Goal: Task Accomplishment & Management: Use online tool/utility

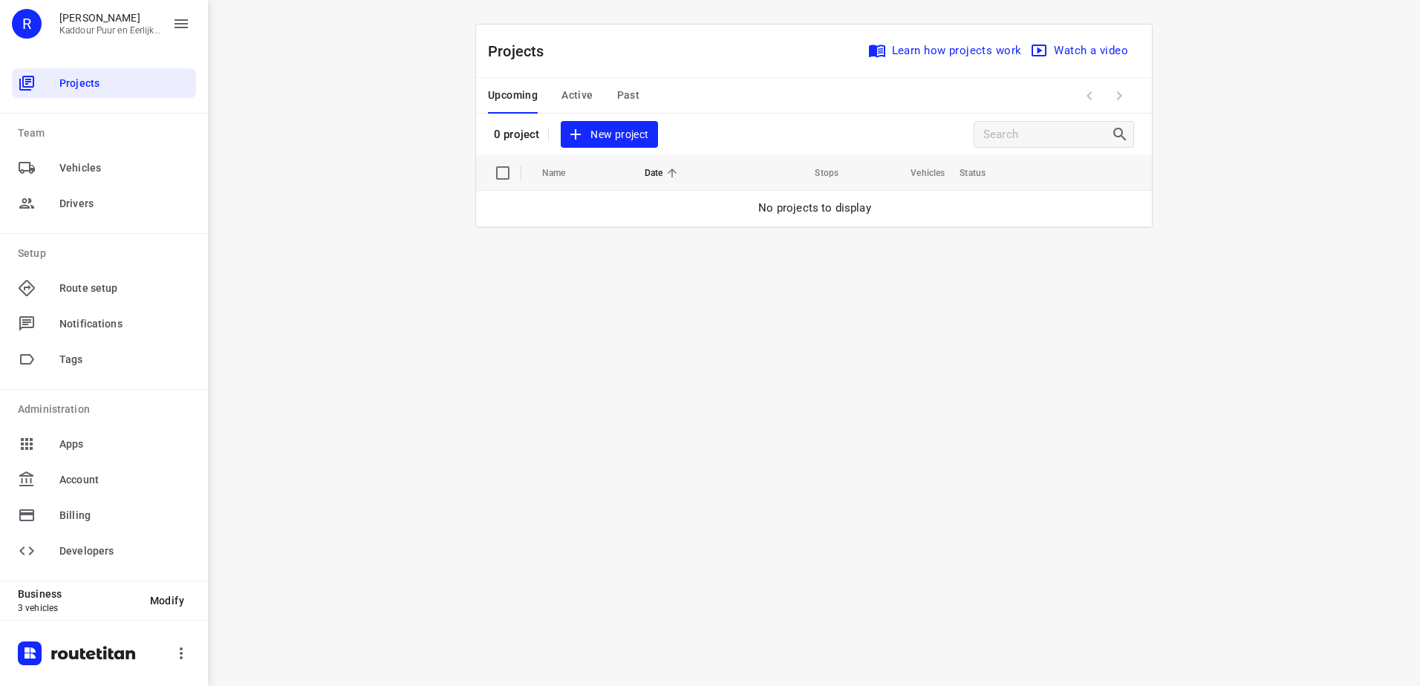
click at [741, 388] on div "i © 2025 Routetitan , © Stadia Maps , © OpenMapTiles © OpenStreetMap contributo…" at bounding box center [814, 343] width 1212 height 686
click at [589, 100] on span "Active" at bounding box center [577, 95] width 31 height 19
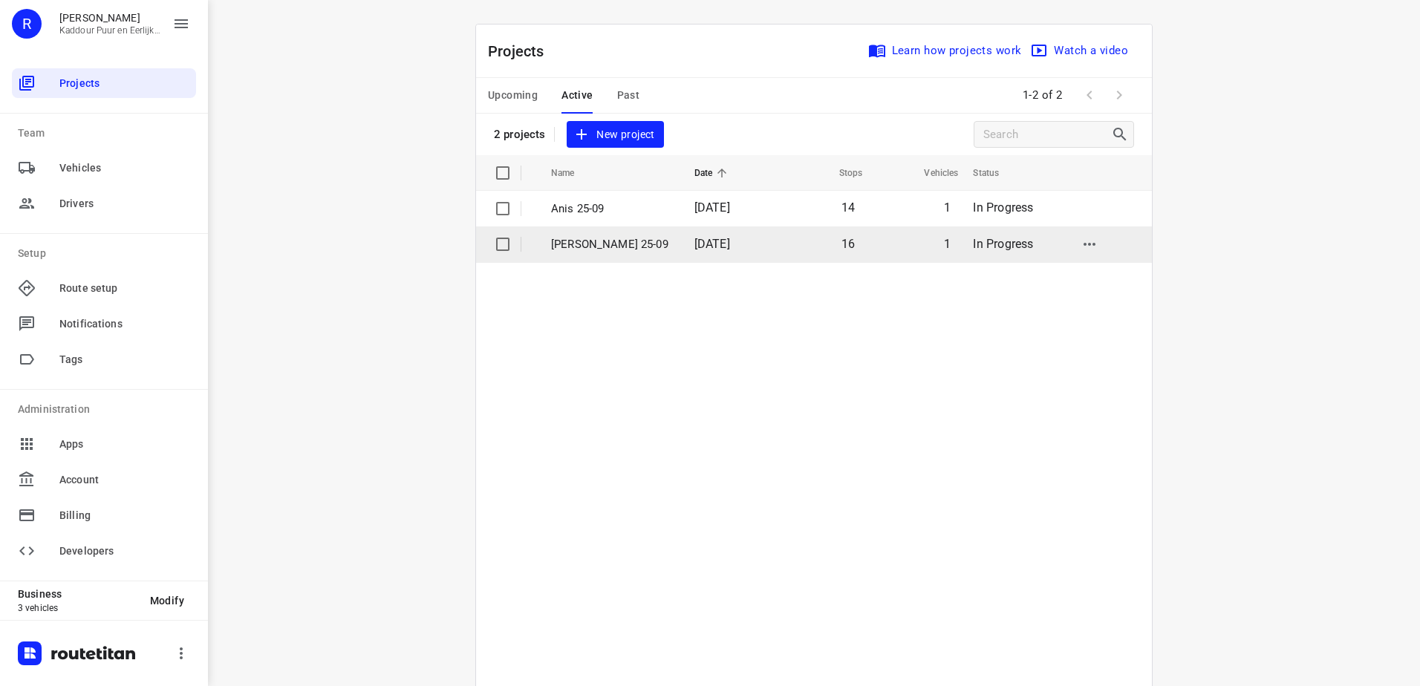
click at [642, 249] on p "[PERSON_NAME] 25-09" at bounding box center [611, 244] width 121 height 17
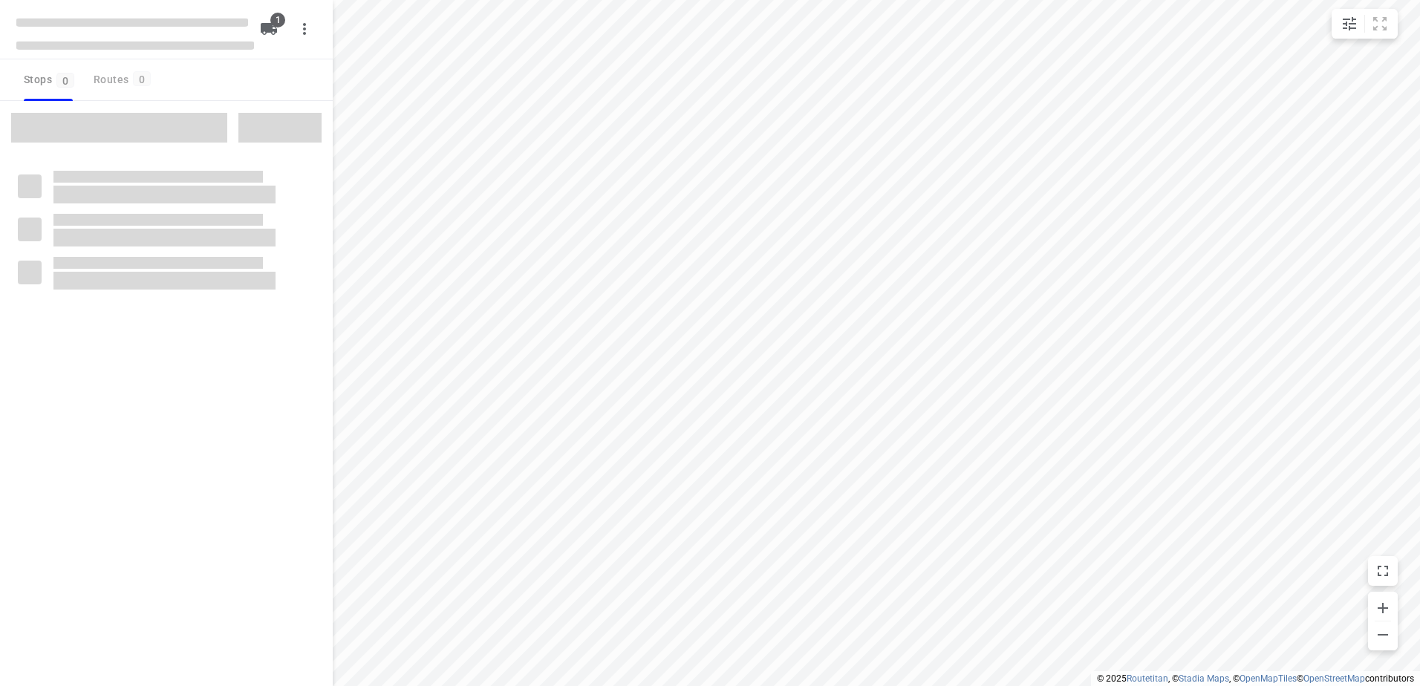
type input "distance"
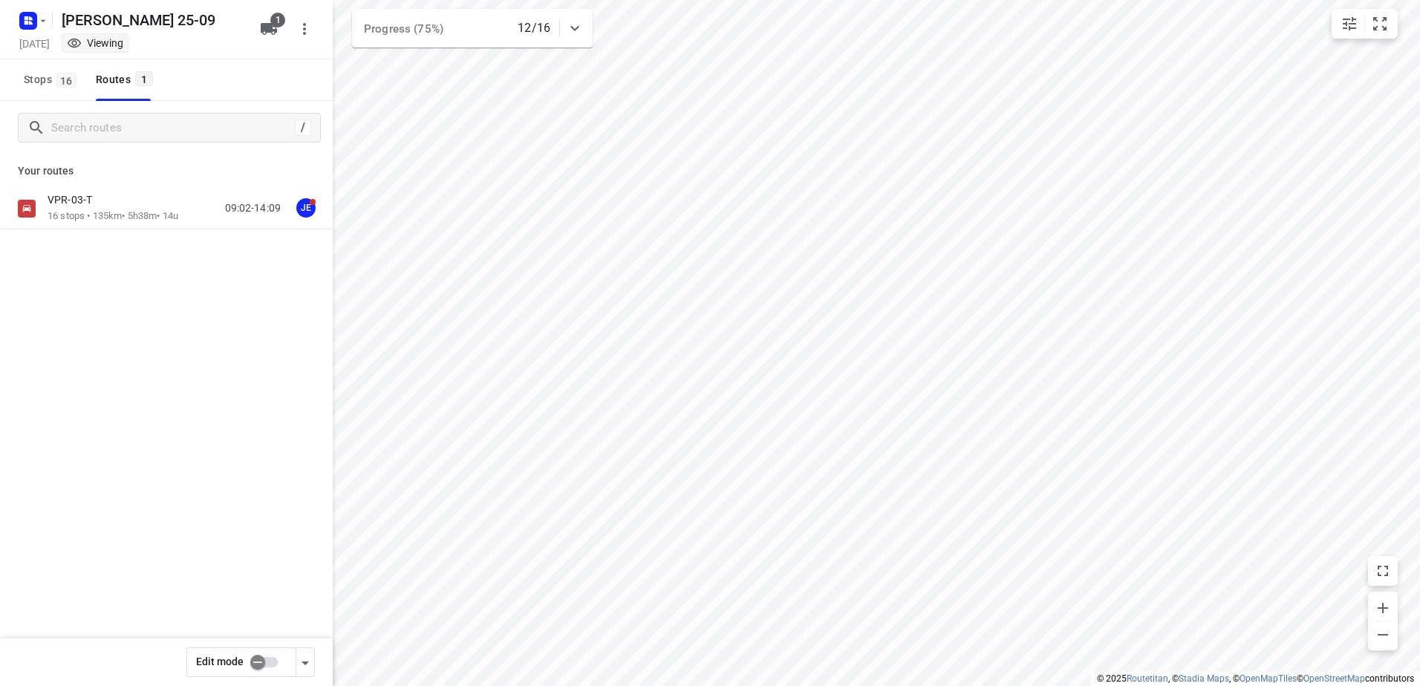
click at [247, 659] on input "checkbox" at bounding box center [257, 663] width 85 height 28
checkbox input "true"
click at [145, 209] on div at bounding box center [166, 343] width 333 height 686
click at [145, 209] on div "VPR-03-T" at bounding box center [113, 201] width 131 height 16
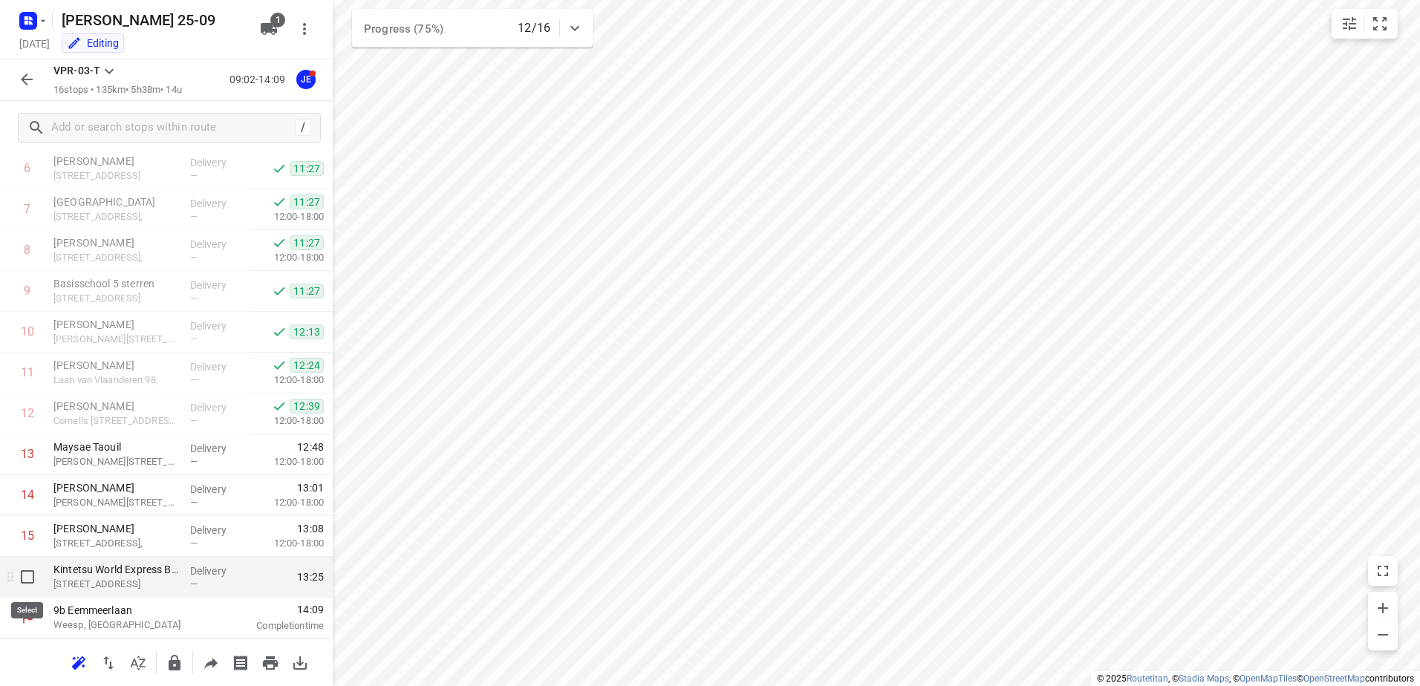
click at [29, 578] on input "checkbox" at bounding box center [28, 577] width 30 height 30
checkbox input "true"
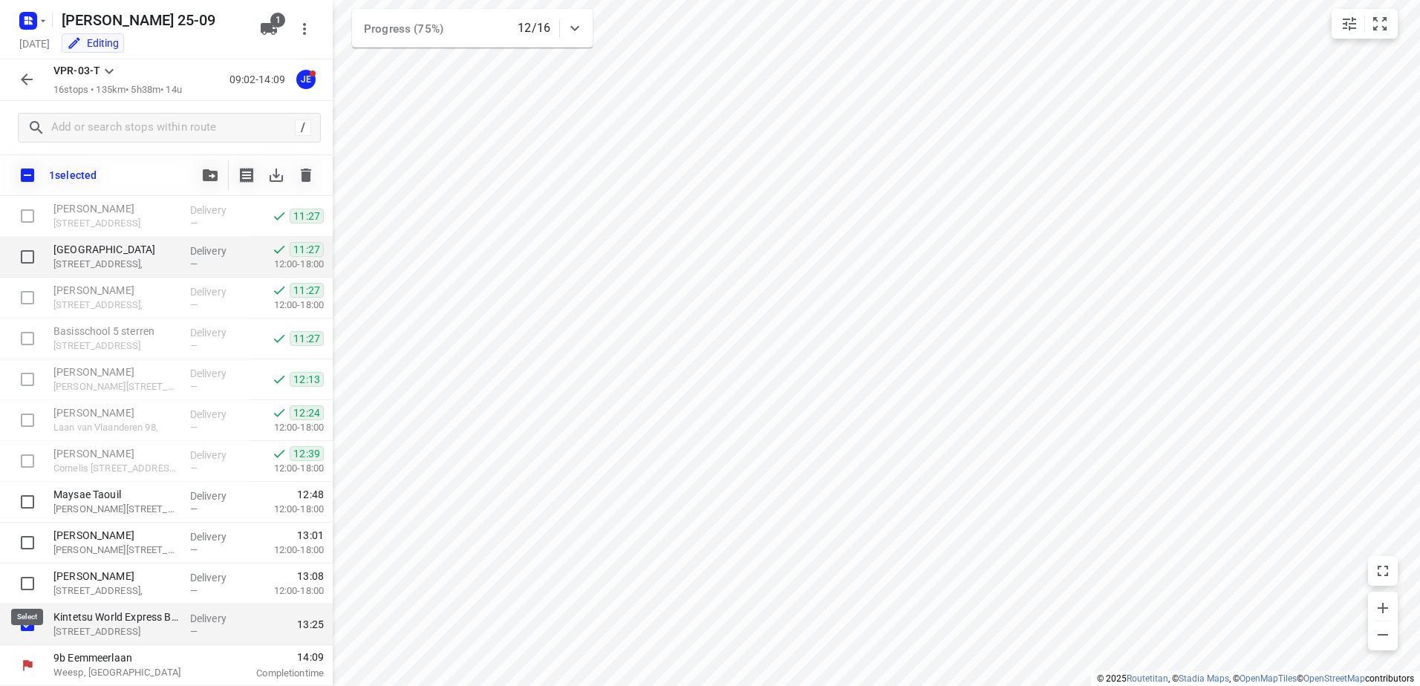
scroll to position [279, 0]
click at [298, 175] on icon "button" at bounding box center [306, 175] width 18 height 18
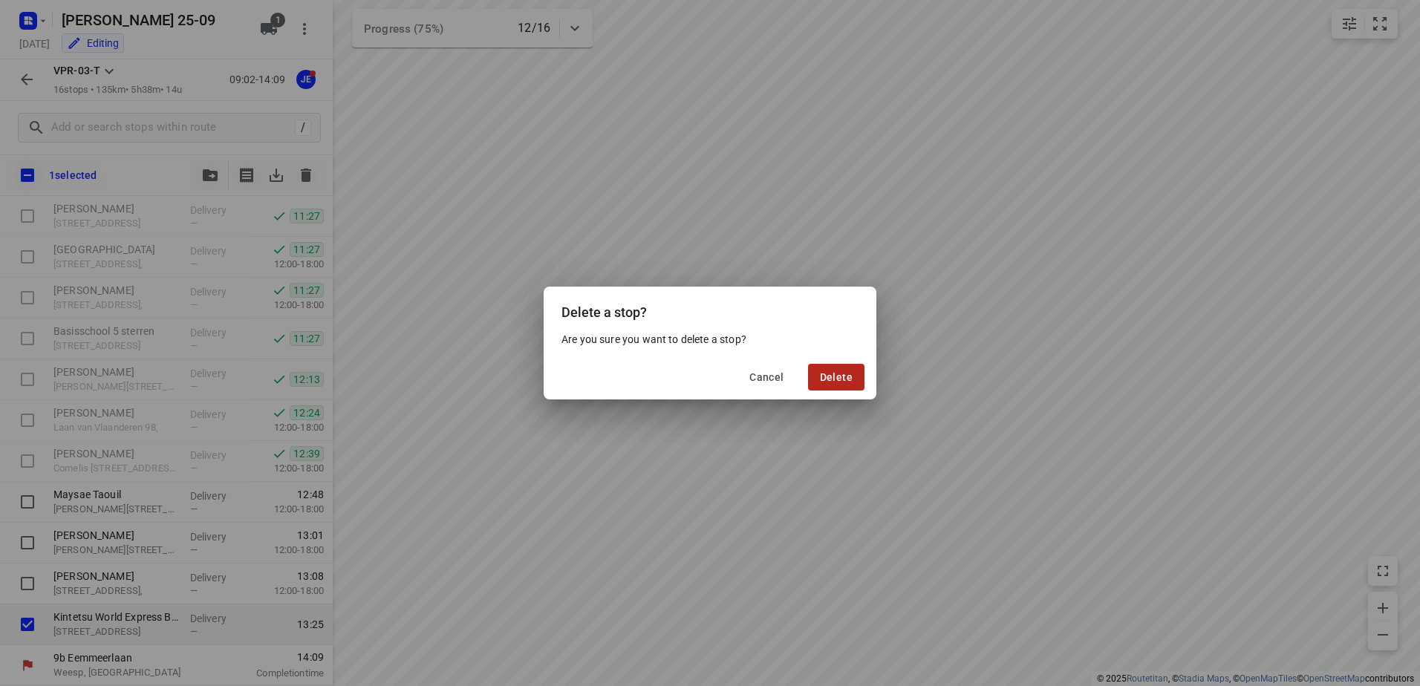
click at [835, 379] on span "Delete" at bounding box center [836, 377] width 33 height 12
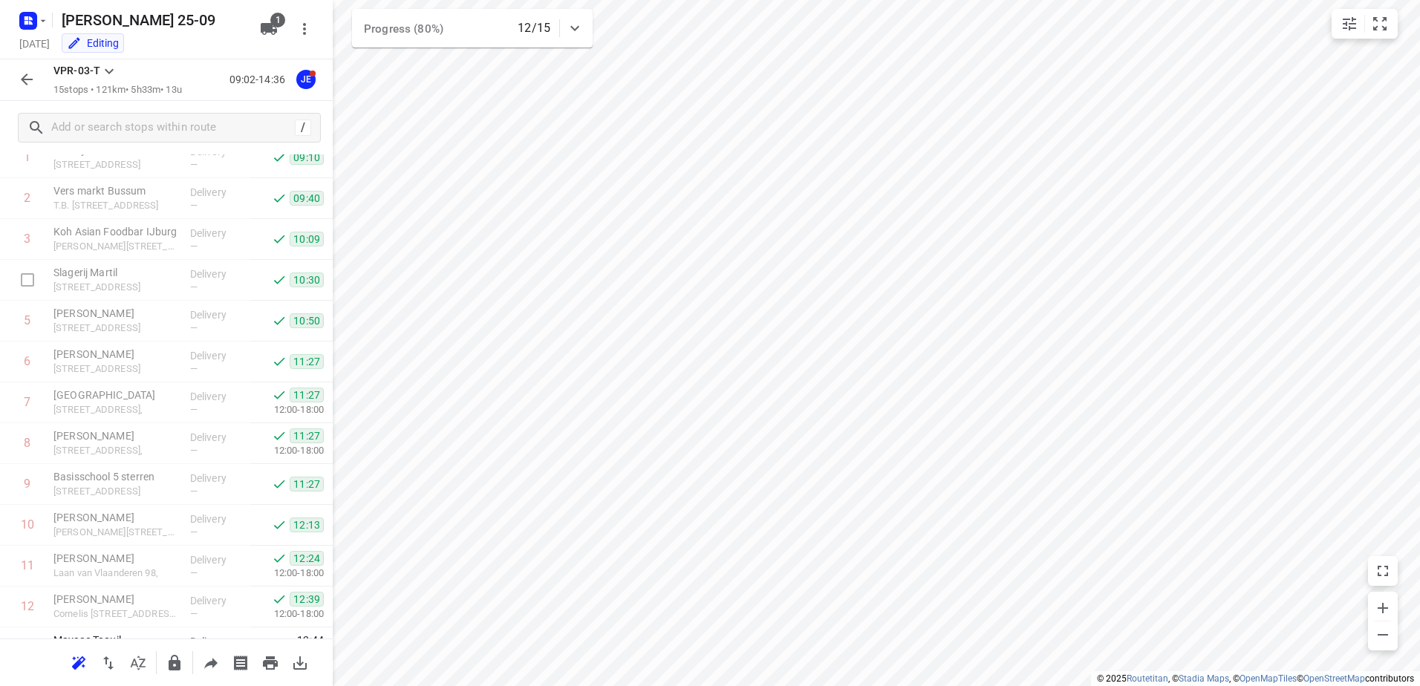
scroll to position [0, 0]
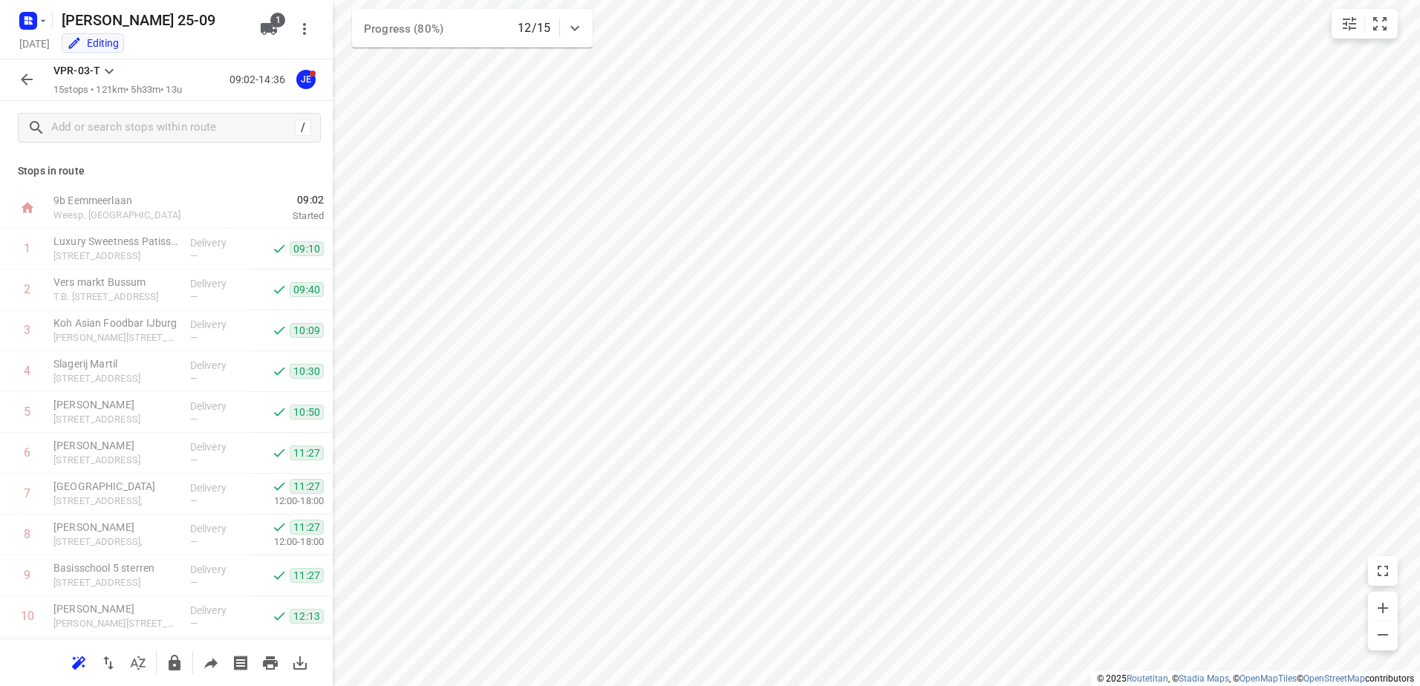
click at [30, 79] on icon "button" at bounding box center [27, 80] width 18 height 18
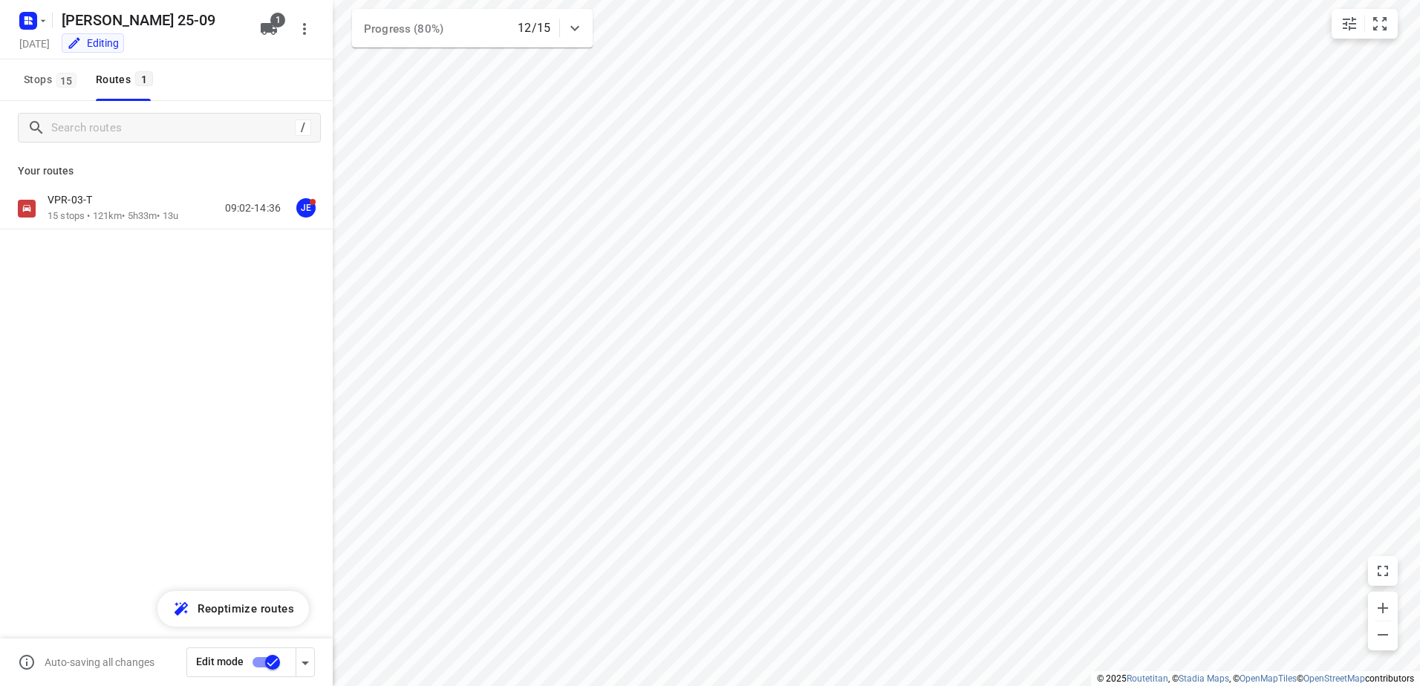
click at [279, 655] on input "checkbox" at bounding box center [272, 663] width 85 height 28
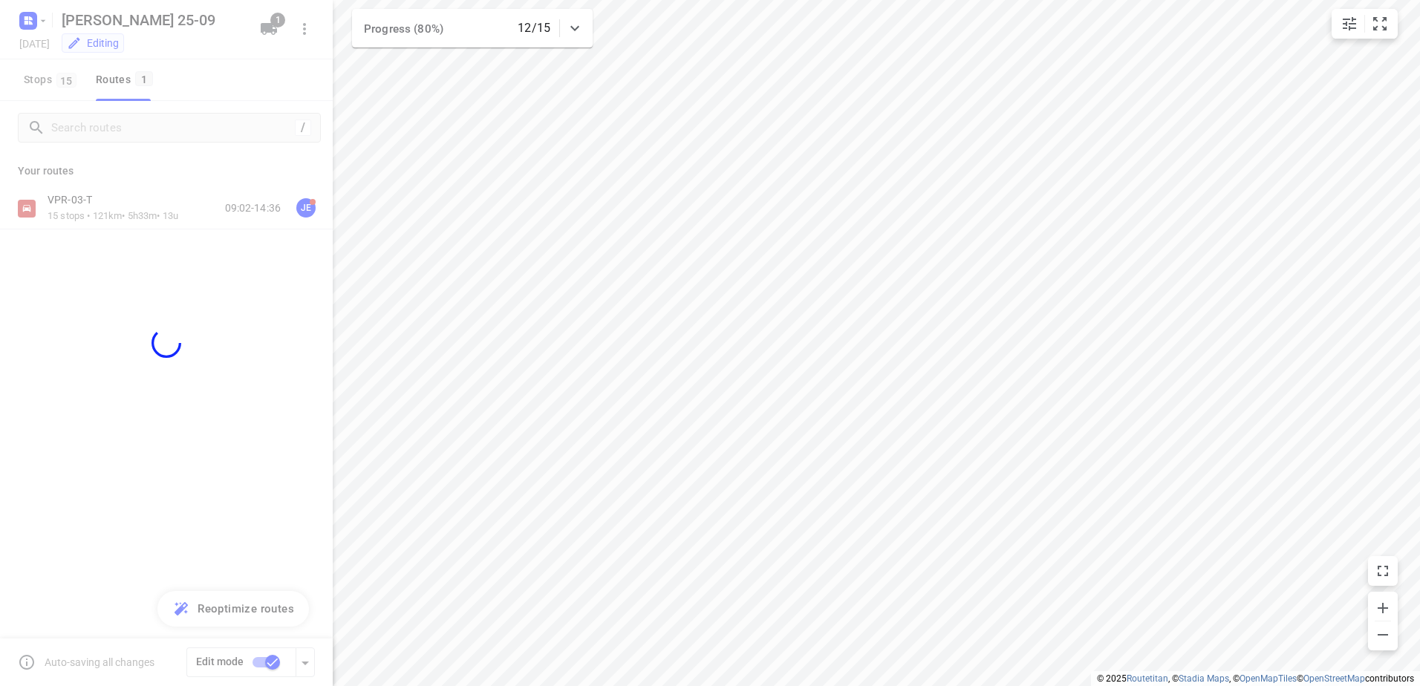
checkbox input "false"
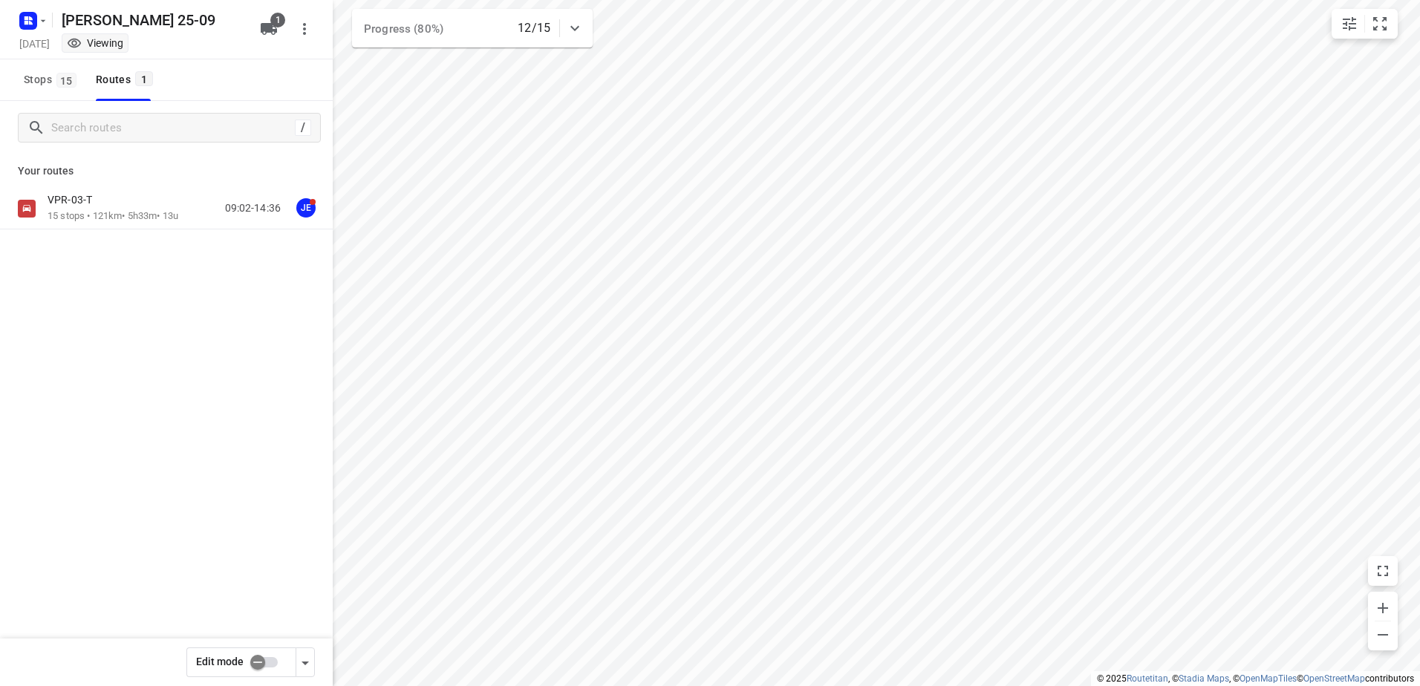
click at [130, 183] on div "Your routes VPR-03-T 15 stops • 121km • 5h33m • 13u 09:02-14:36 JE" at bounding box center [166, 244] width 333 height 179
click at [106, 225] on div "VPR-03-T 15 stops • 121km • 5h33m • 13u 09:02-14:36 JE" at bounding box center [166, 209] width 333 height 42
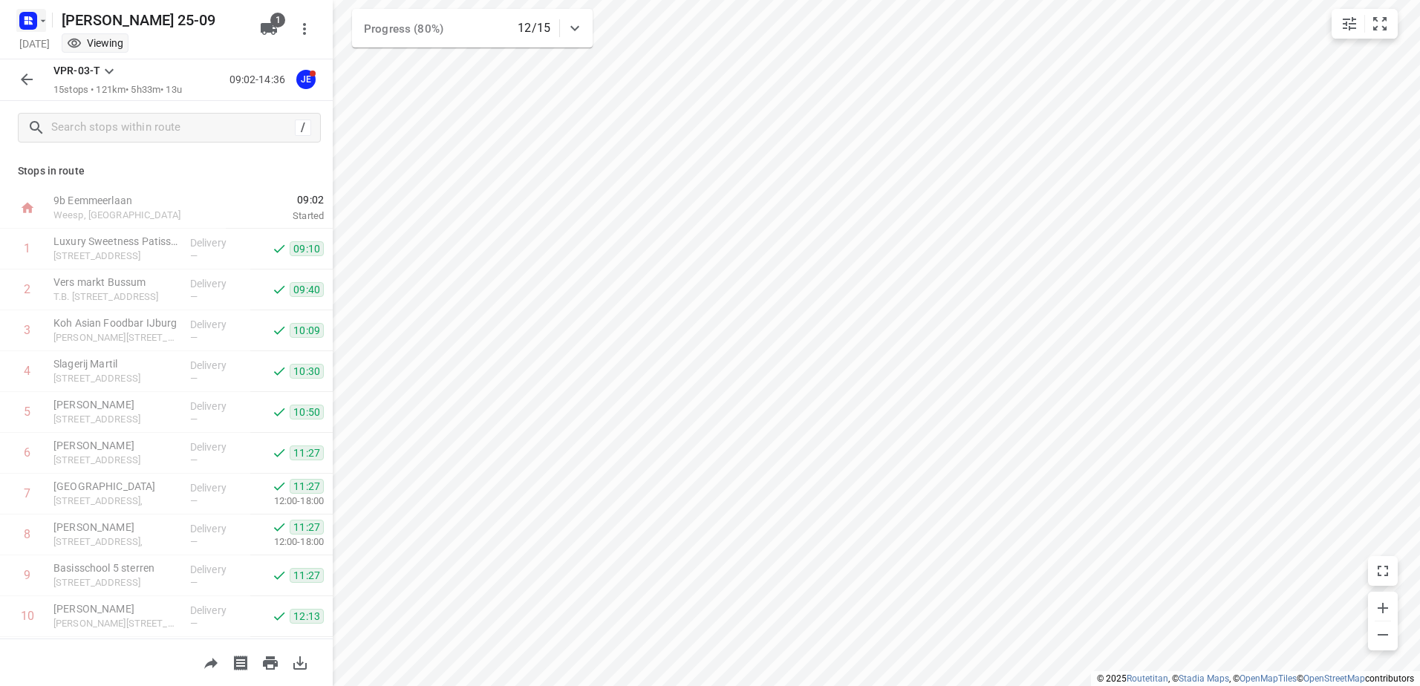
click at [30, 22] on icon "button" at bounding box center [31, 23] width 4 height 4
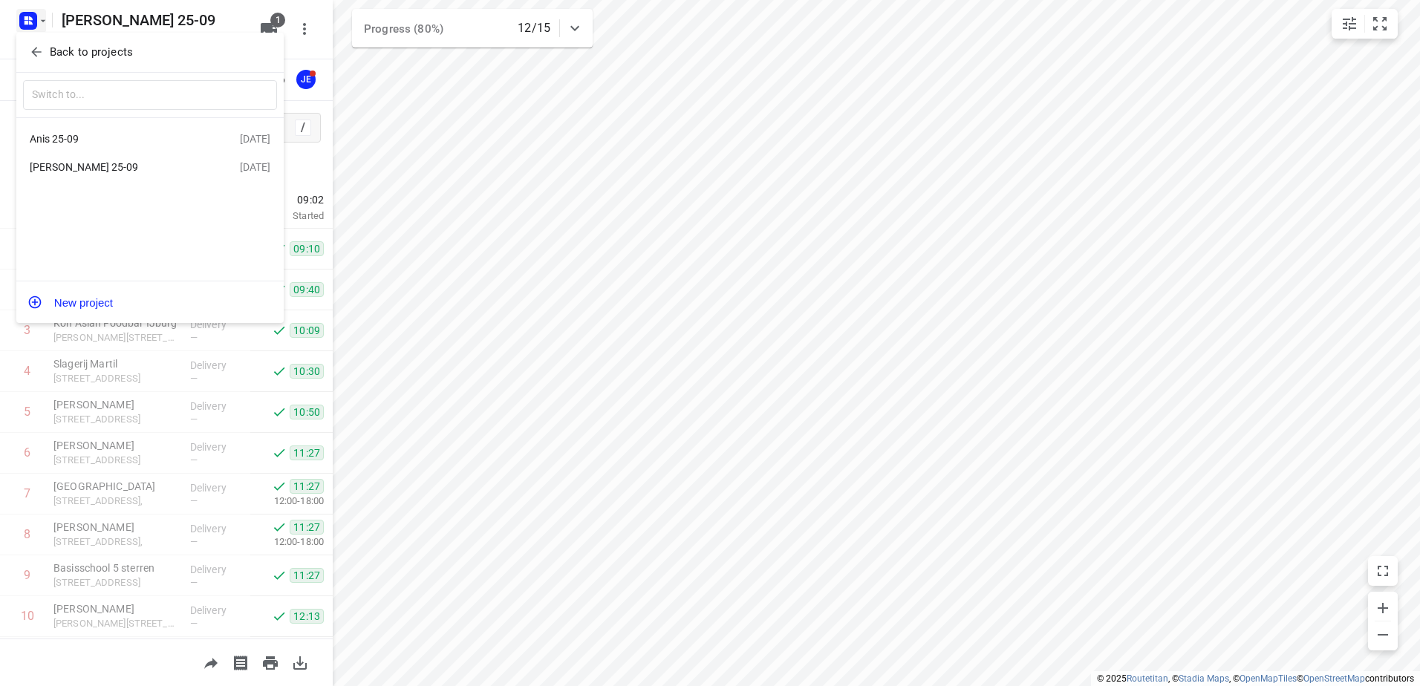
click at [71, 137] on div "Anis 25-09" at bounding box center [115, 139] width 171 height 12
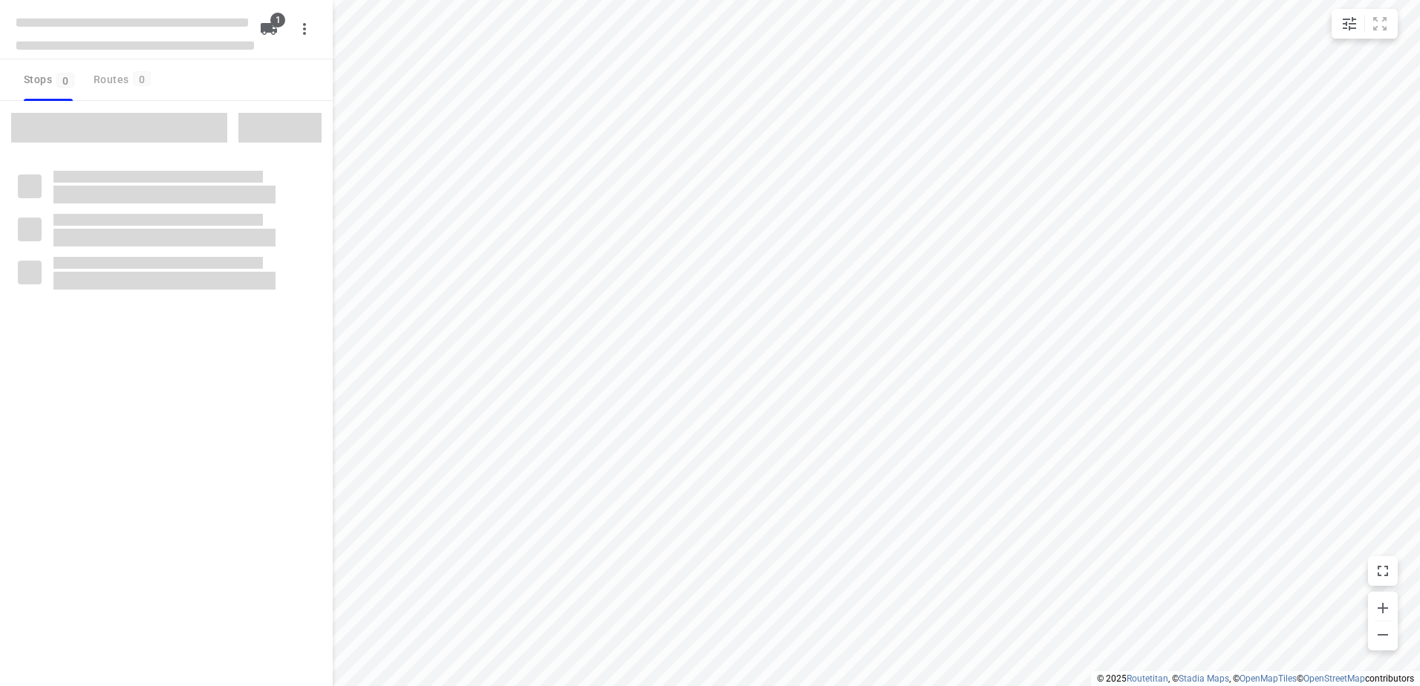
type input "distance"
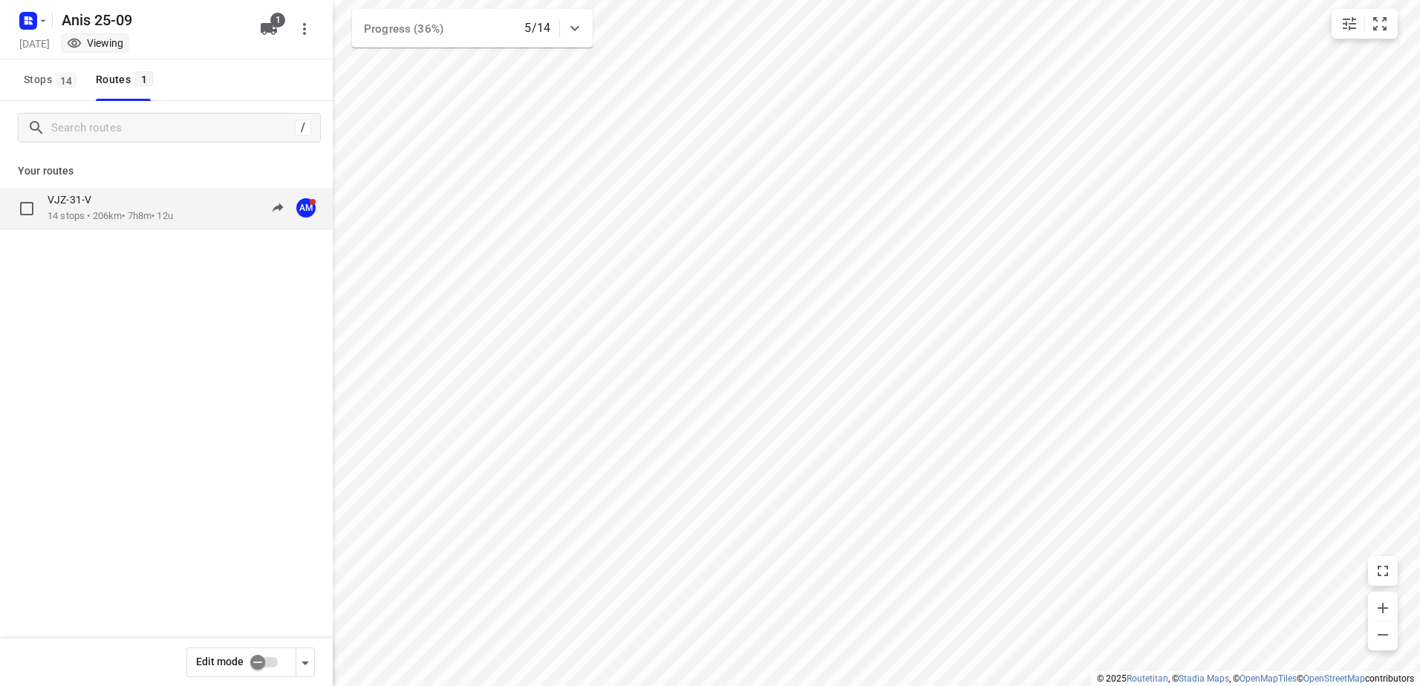
click at [109, 215] on p "14 stops • 206km • 7h8m • 12u" at bounding box center [111, 217] width 126 height 14
